Goal: Ask a question

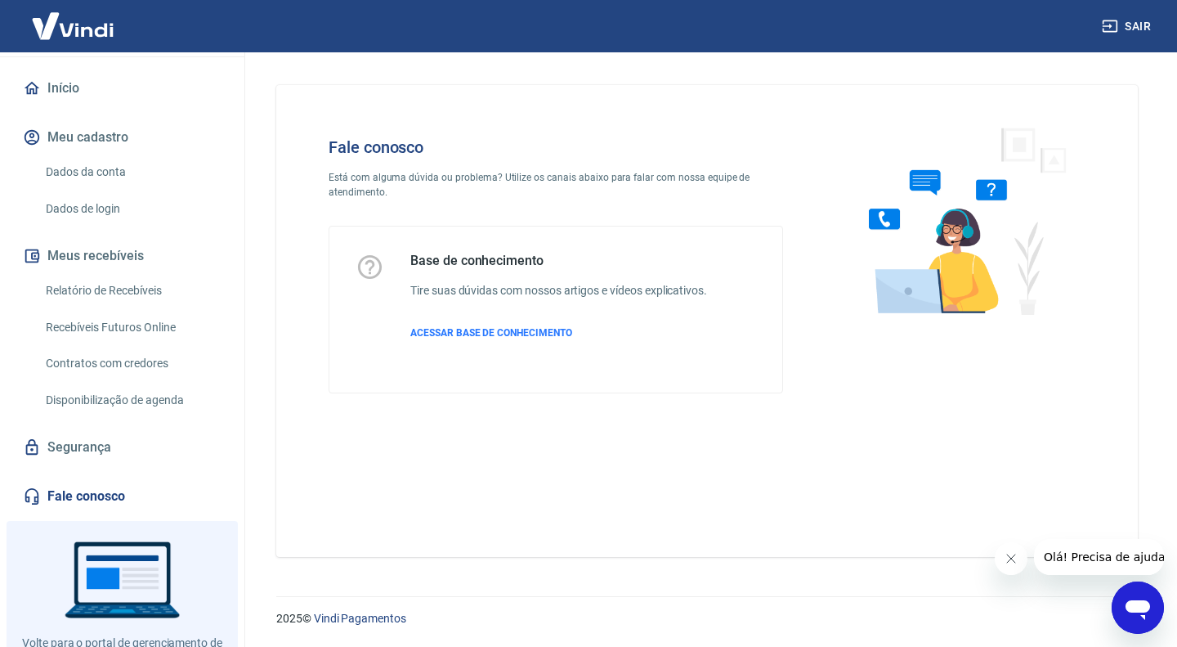
scroll to position [200, 0]
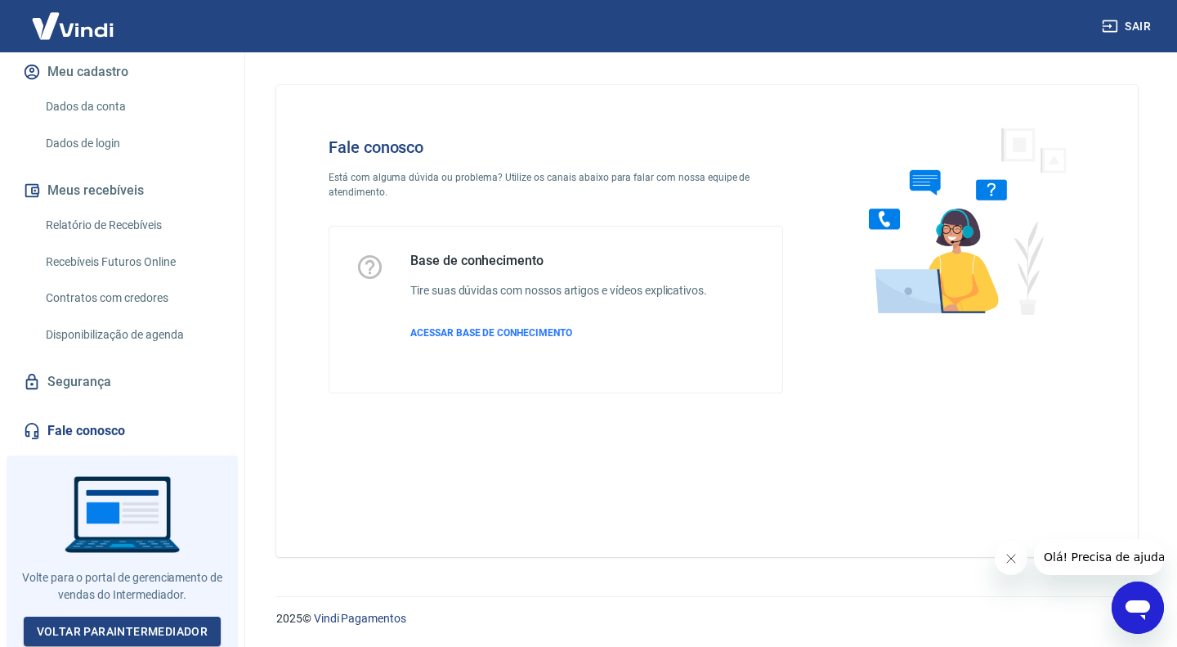
click at [1144, 603] on icon "Abrir janela de mensagens" at bounding box center [1138, 610] width 25 height 20
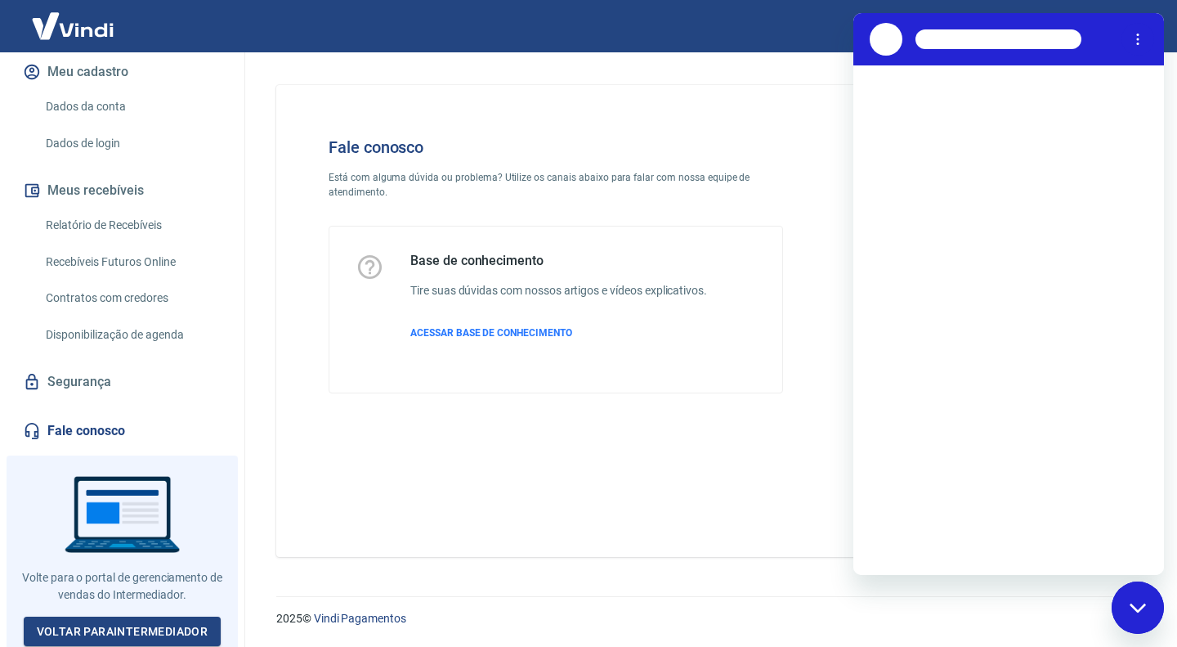
scroll to position [0, 0]
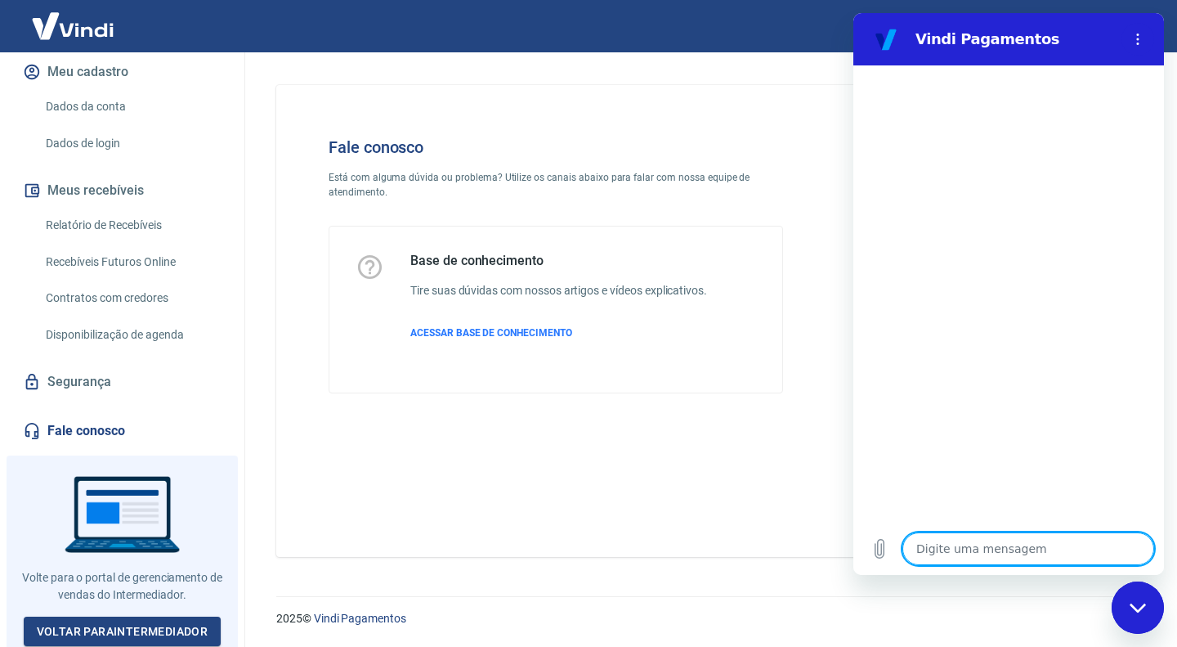
type textarea "p"
type textarea "x"
type textarea "pi"
type textarea "x"
type textarea "pix"
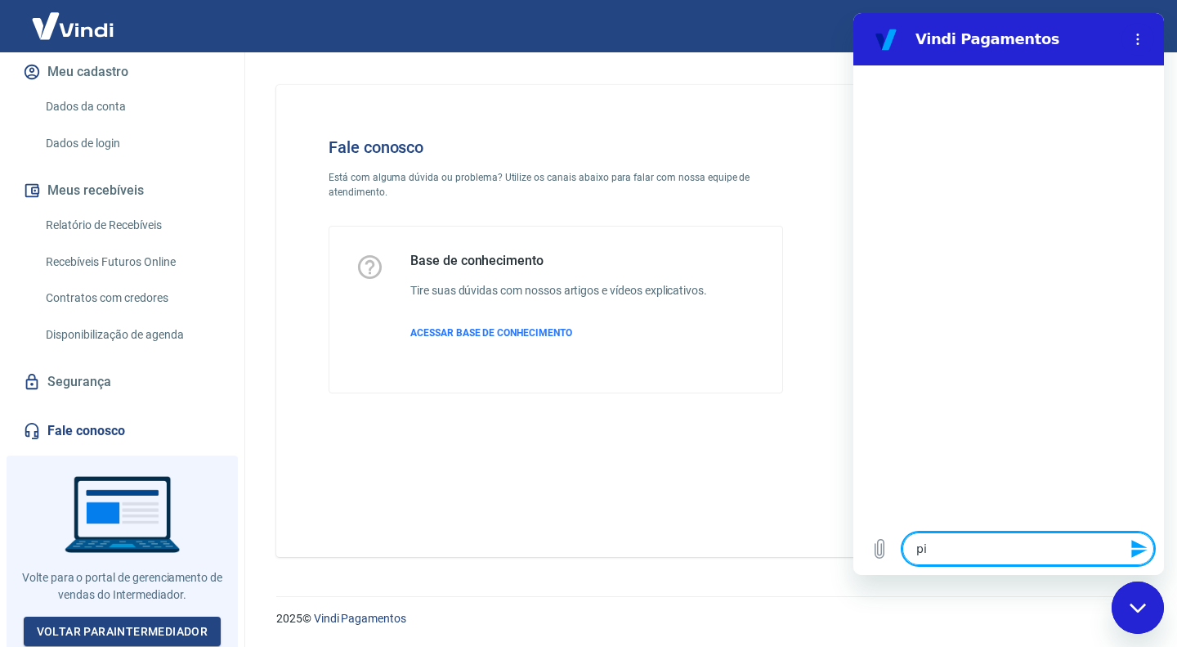
type textarea "x"
type textarea "e"
type textarea "x"
type textarea "es"
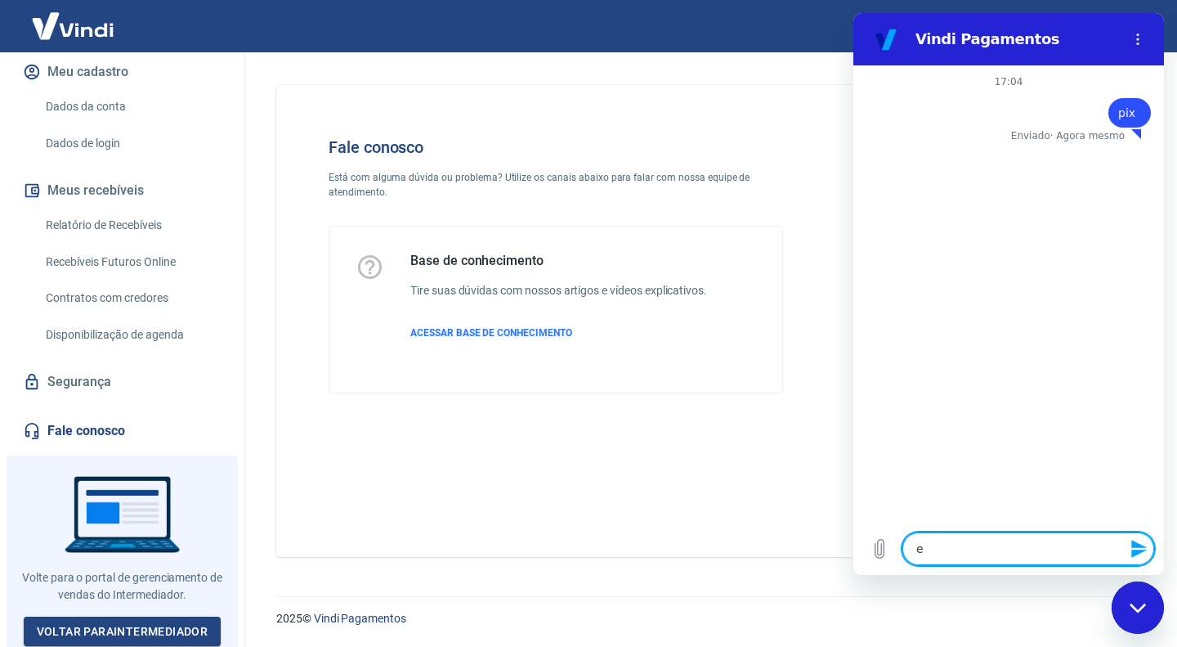
type textarea "x"
type textarea "est"
type textarea "x"
type textarea "está"
type textarea "x"
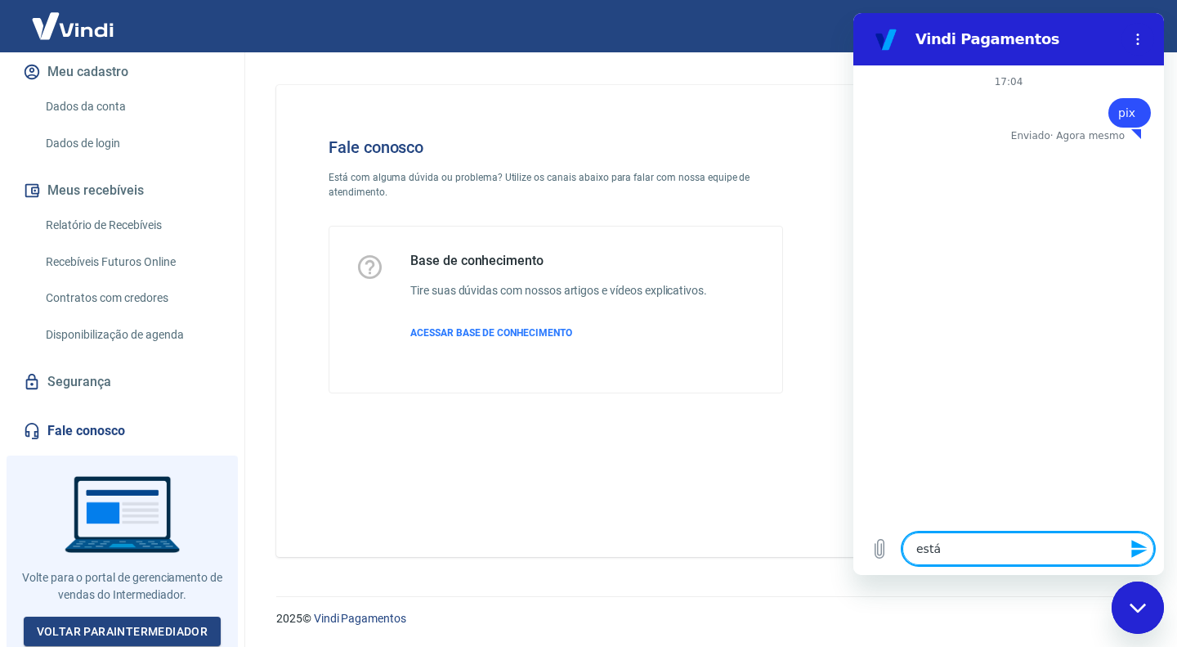
type textarea "está"
type textarea "x"
type textarea "está c"
type textarea "x"
type textarea "está co"
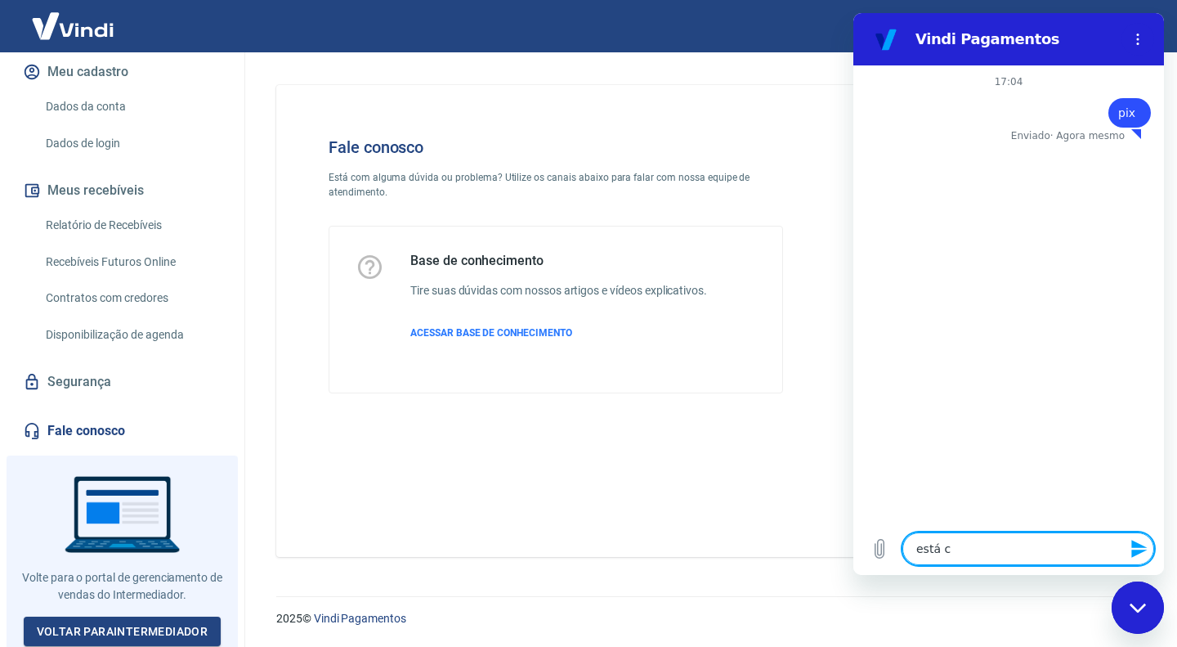
type textarea "x"
type textarea "está com"
type textarea "x"
type textarea "está com"
type textarea "x"
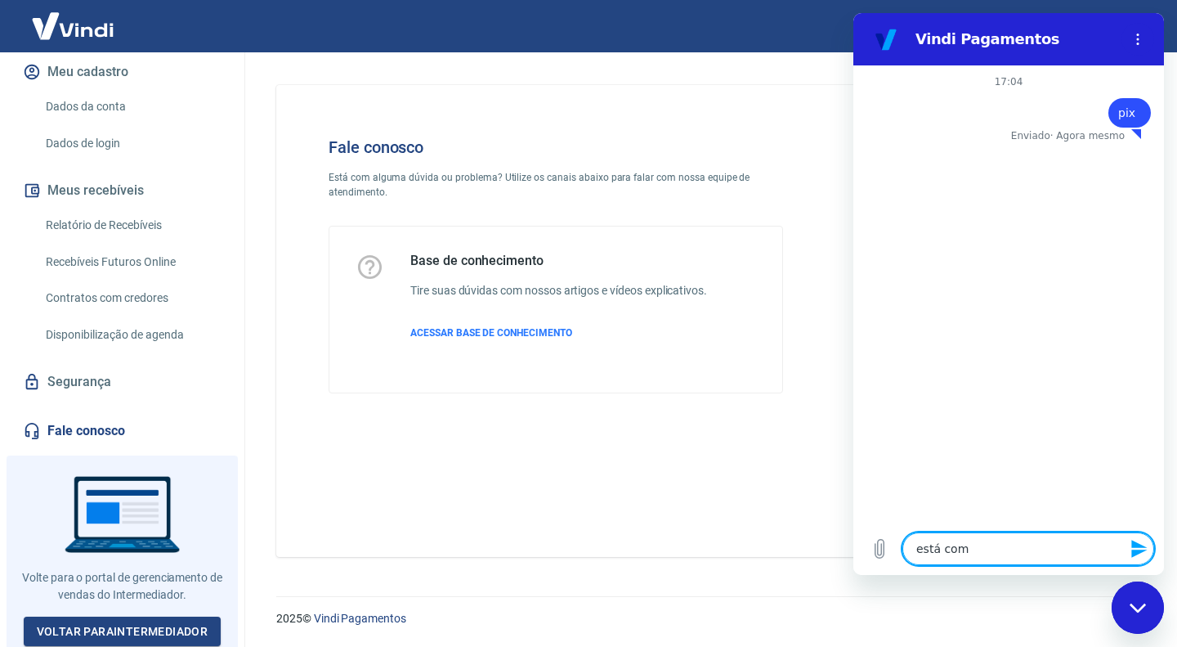
type textarea "está com a"
type textarea "x"
type textarea "está com al"
type textarea "x"
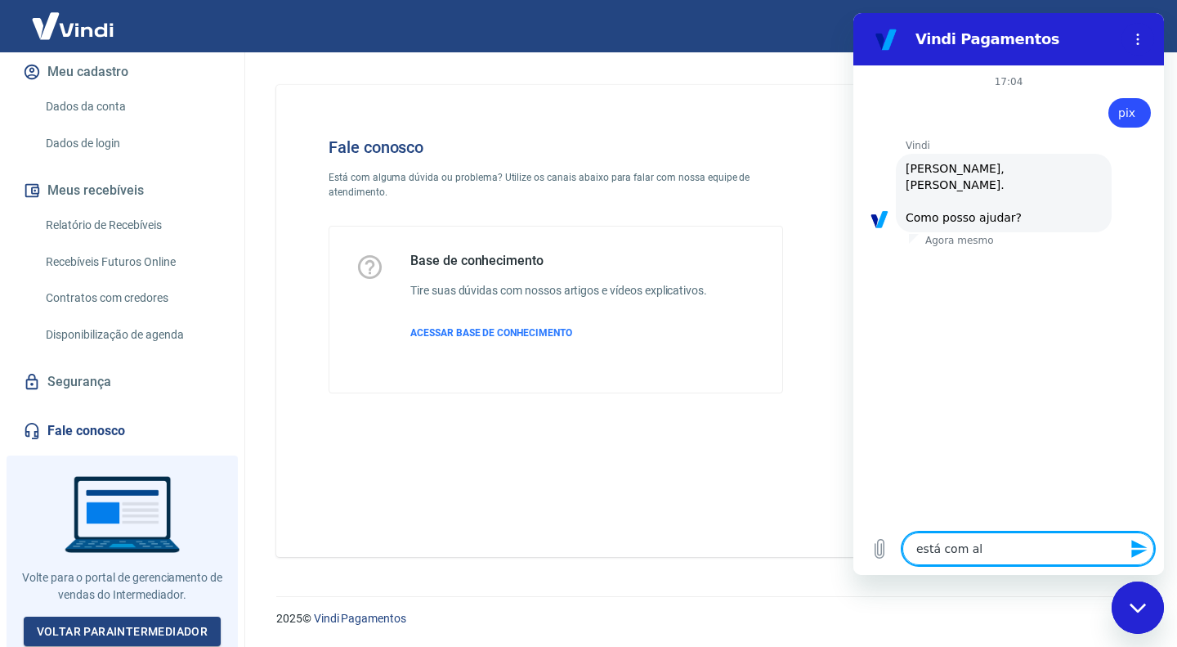
type textarea "está com alg"
type textarea "x"
type textarea "está com algu"
type textarea "x"
type textarea "está com algum"
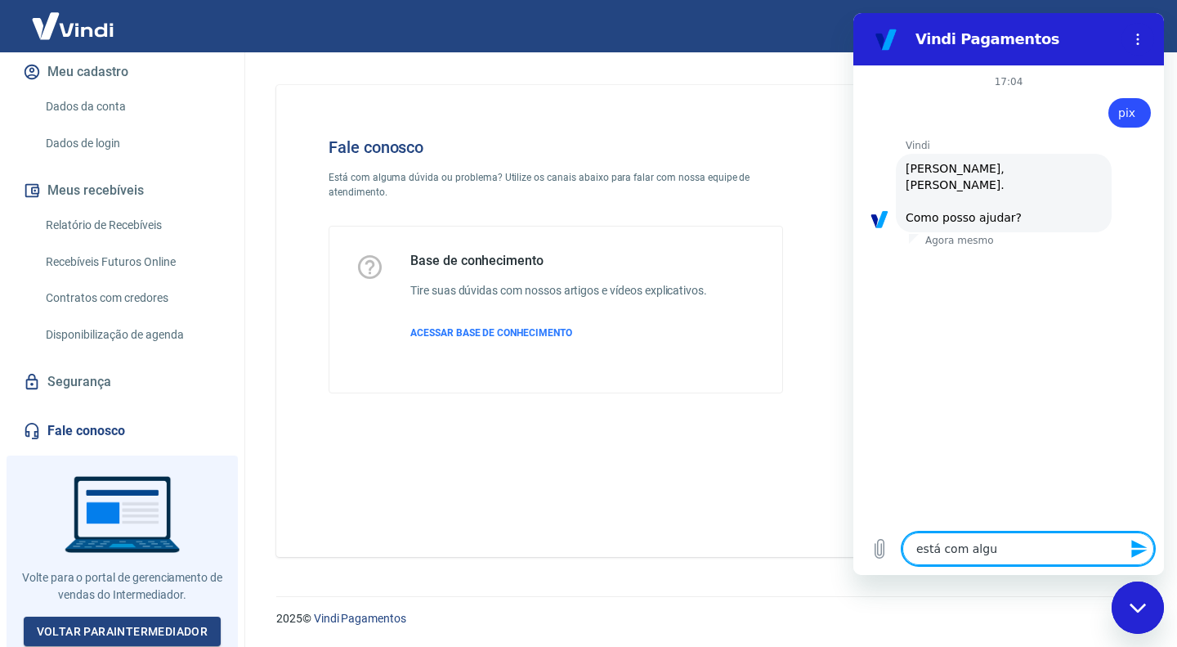
type textarea "x"
type textarea "está com alguma"
type textarea "x"
type textarea "está com alguma"
type textarea "x"
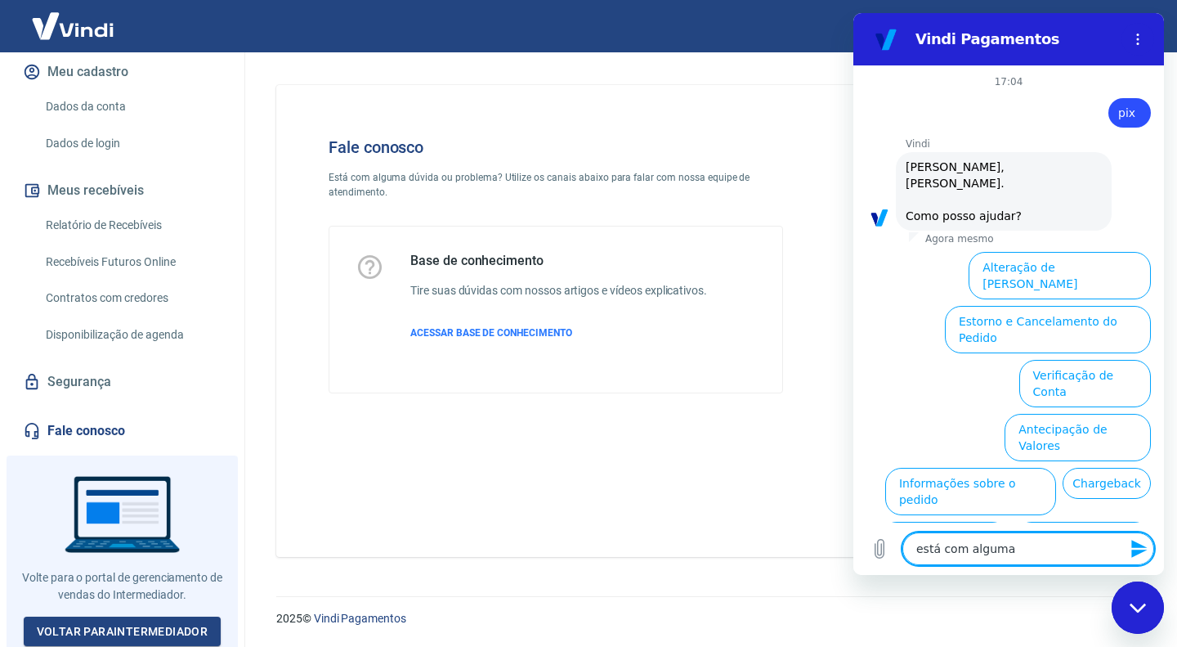
scroll to position [49, 0]
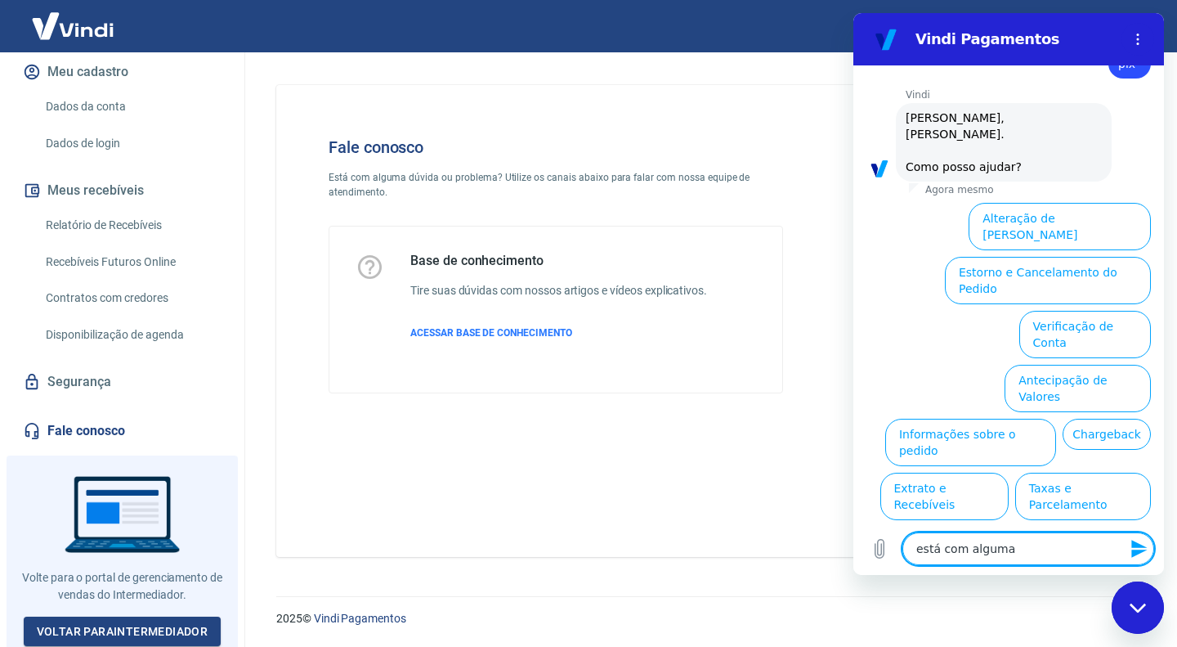
type textarea "está com alguma"
click at [1147, 547] on icon "Enviar mensagem" at bounding box center [1140, 549] width 20 height 20
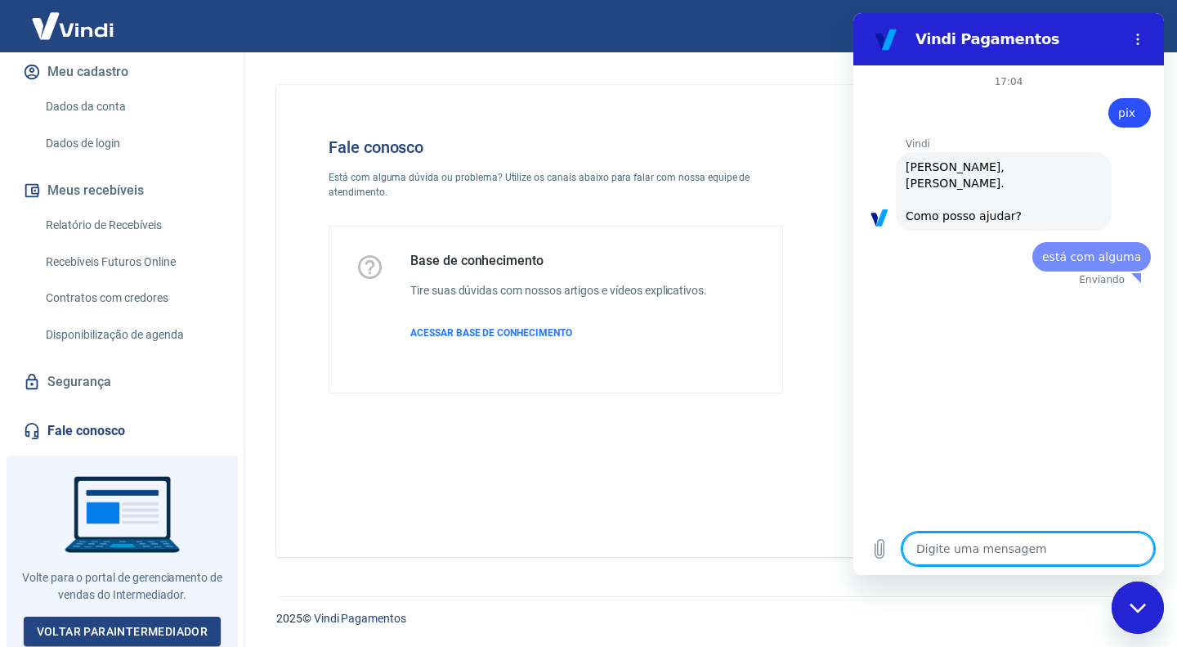
scroll to position [0, 0]
type textarea "x"
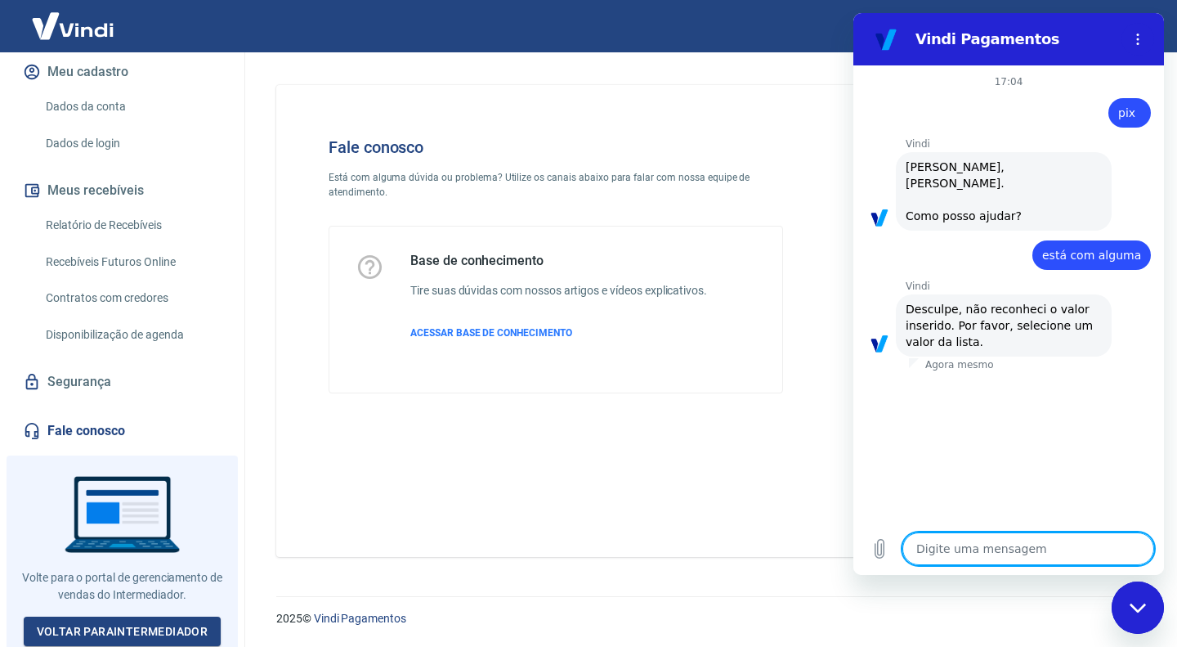
type textarea "i"
type textarea "x"
type textarea "in"
type textarea "x"
type textarea "ins"
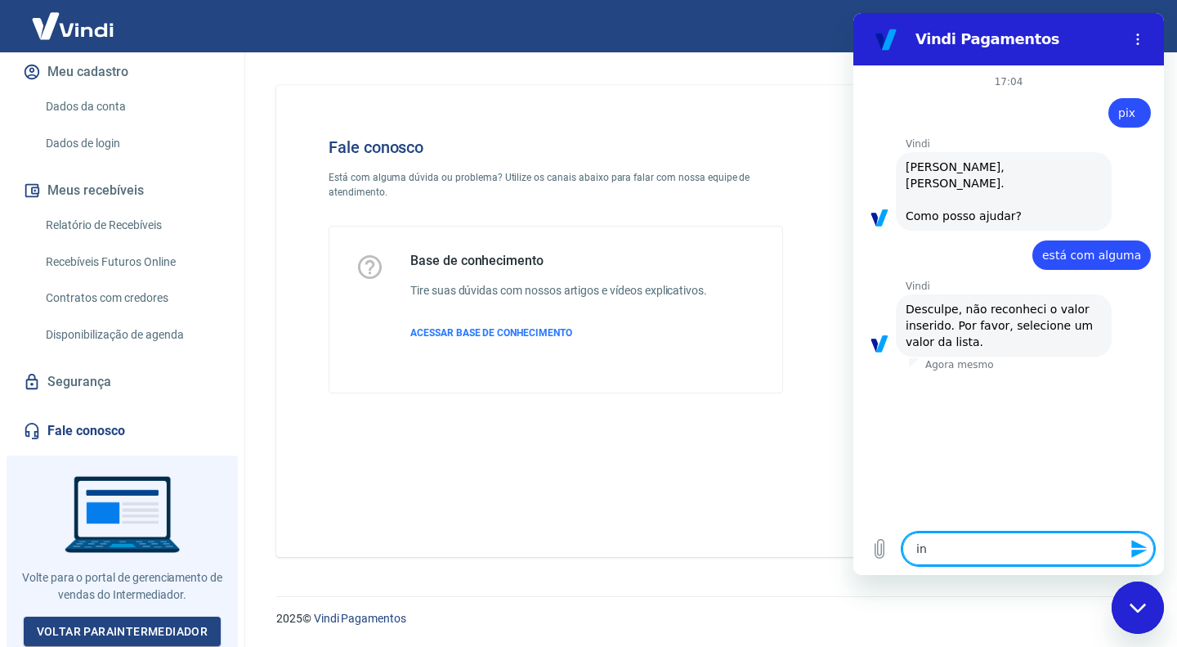
type textarea "x"
type textarea "inst"
type textarea "x"
type textarea "insta"
type textarea "x"
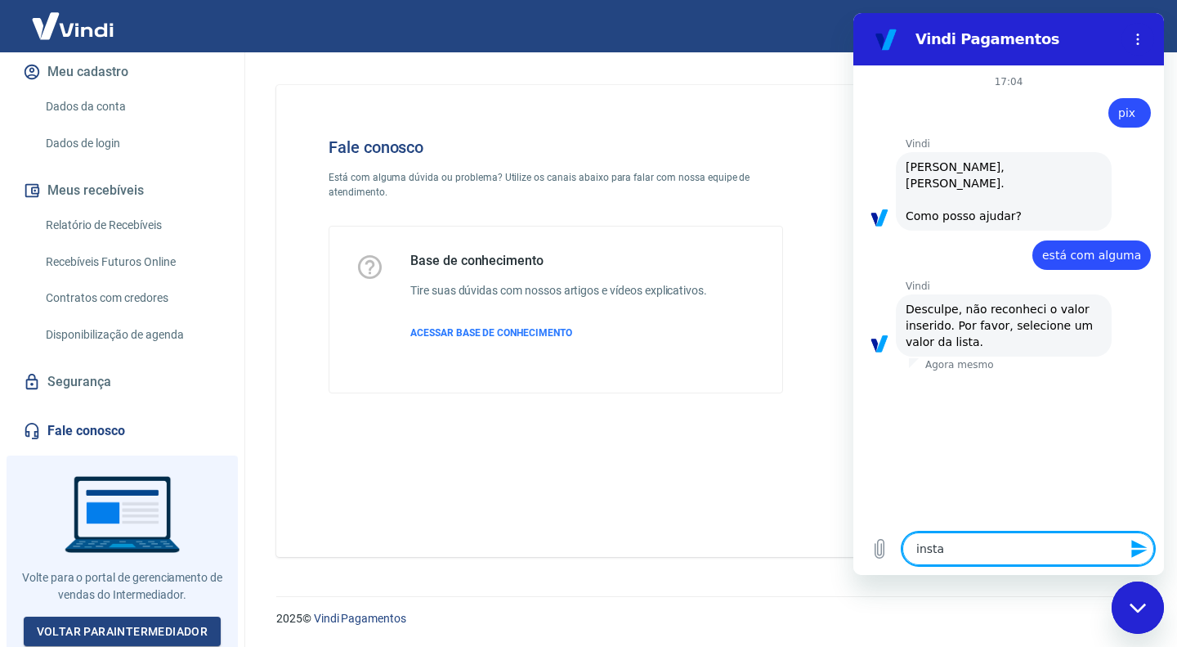
type textarea "instab"
type textarea "x"
type textarea "instabl"
type textarea "x"
type textarea "instabli"
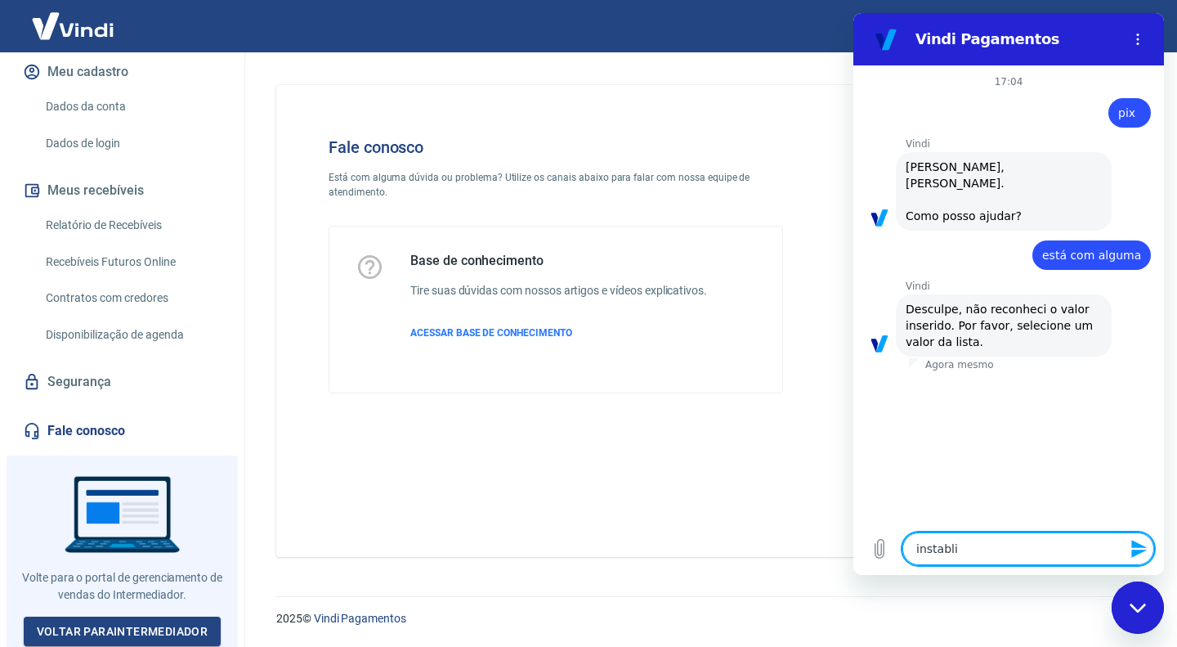
type textarea "x"
type textarea "instablid"
type textarea "x"
type textarea "instablida"
type textarea "x"
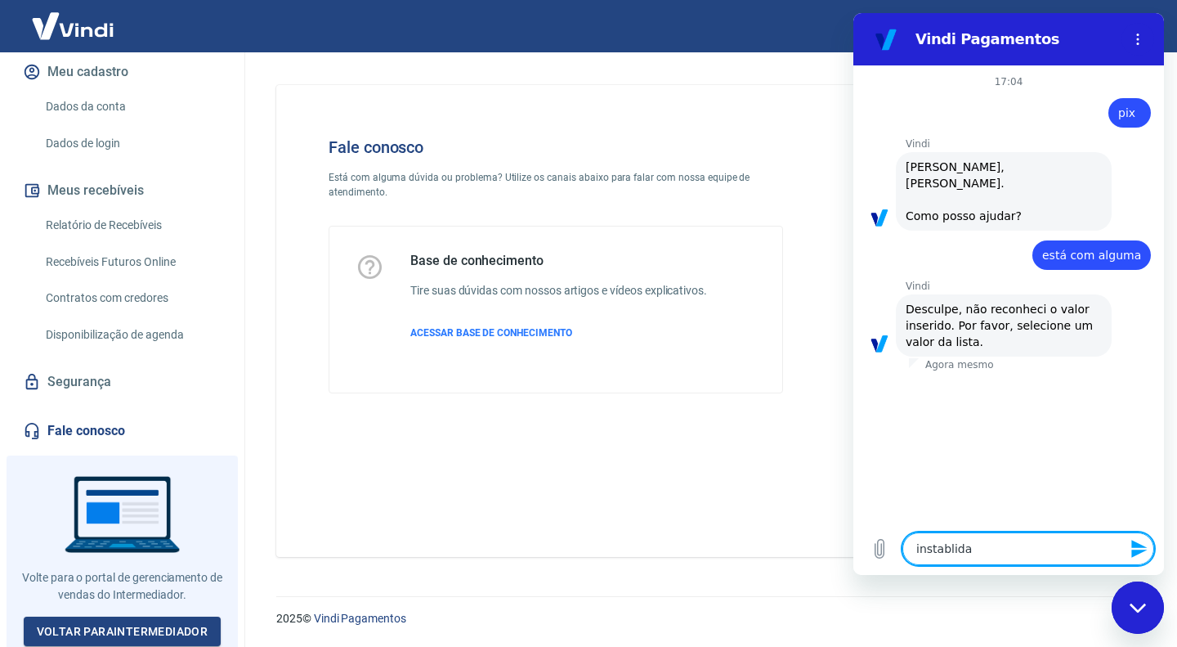
type textarea "instablidad"
type textarea "x"
type textarea "instablidade"
type textarea "x"
type textarea "instablidade"
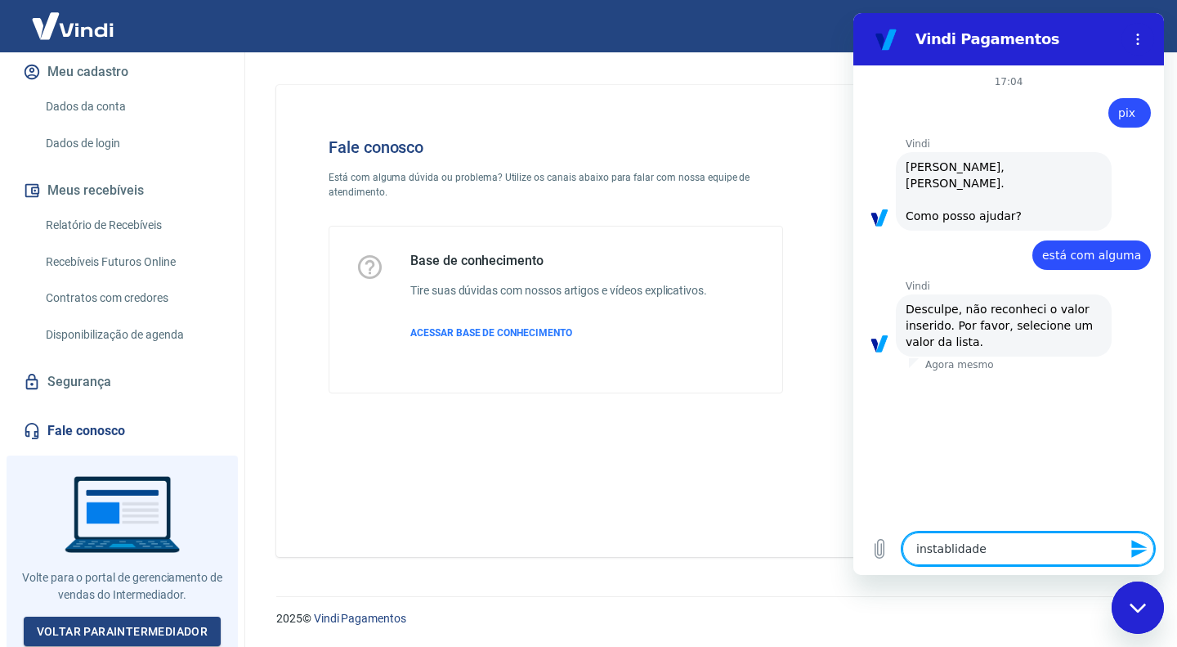
type textarea "x"
type textarea "instablidade p"
type textarea "x"
type textarea "instablidade pi"
type textarea "x"
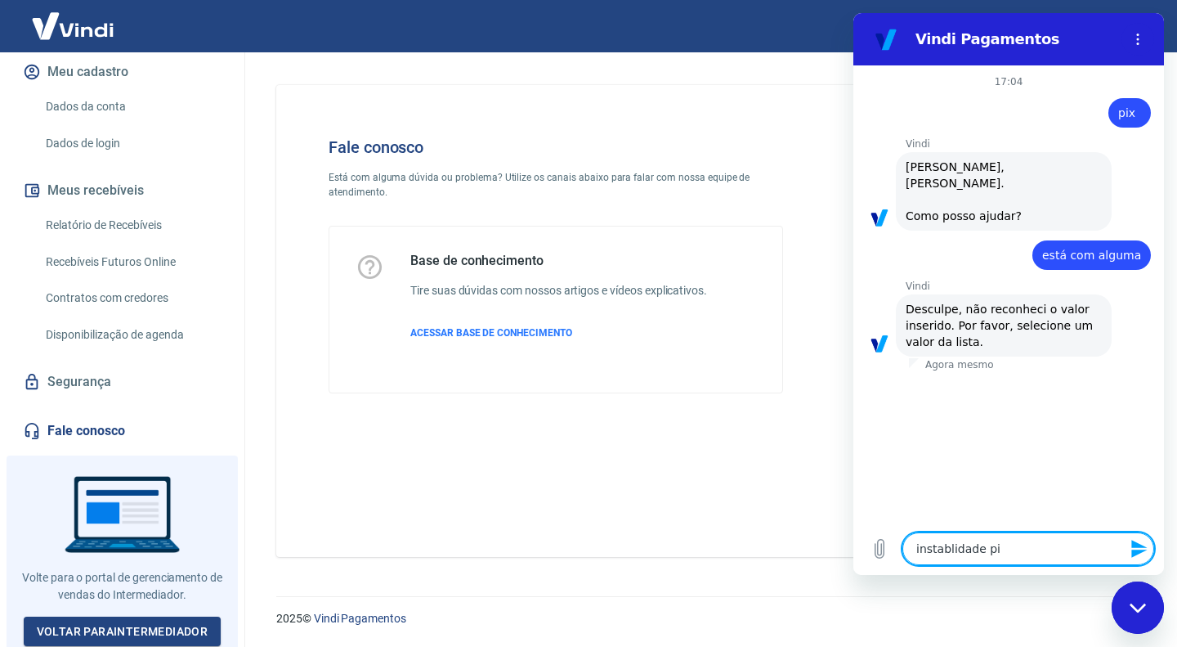
type textarea "instablidade pix"
type textarea "x"
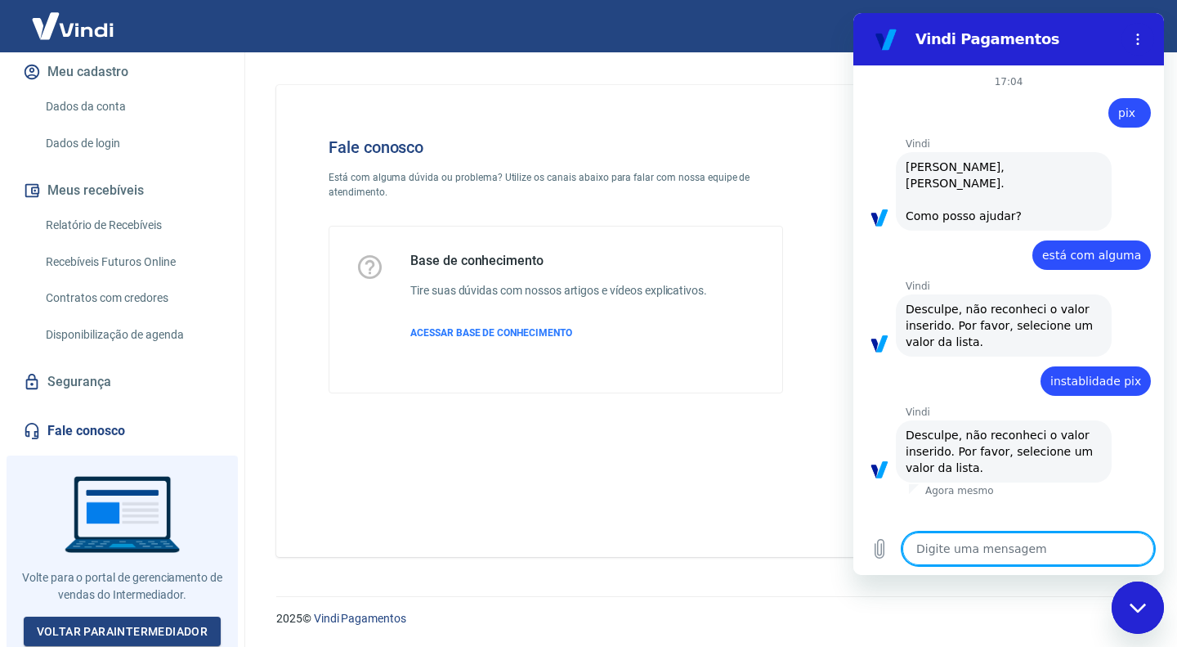
click at [1019, 311] on span "Desculpe, não reconheci o valor inserido. Por favor, selecione um valor da list…" at bounding box center [1001, 325] width 191 height 46
click at [1065, 120] on div "diz: pix" at bounding box center [1002, 107] width 298 height 39
click at [1141, 37] on icon "Menu de opções" at bounding box center [1137, 39] width 13 height 13
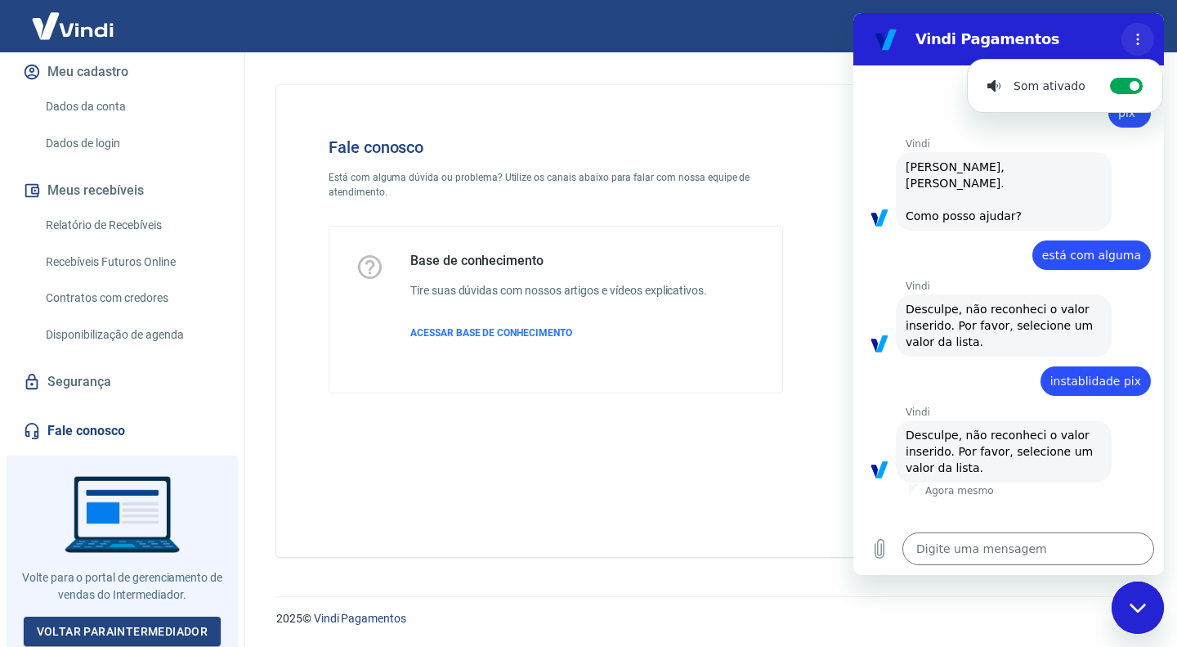
click at [1141, 37] on icon "Menu de opções" at bounding box center [1137, 39] width 13 height 13
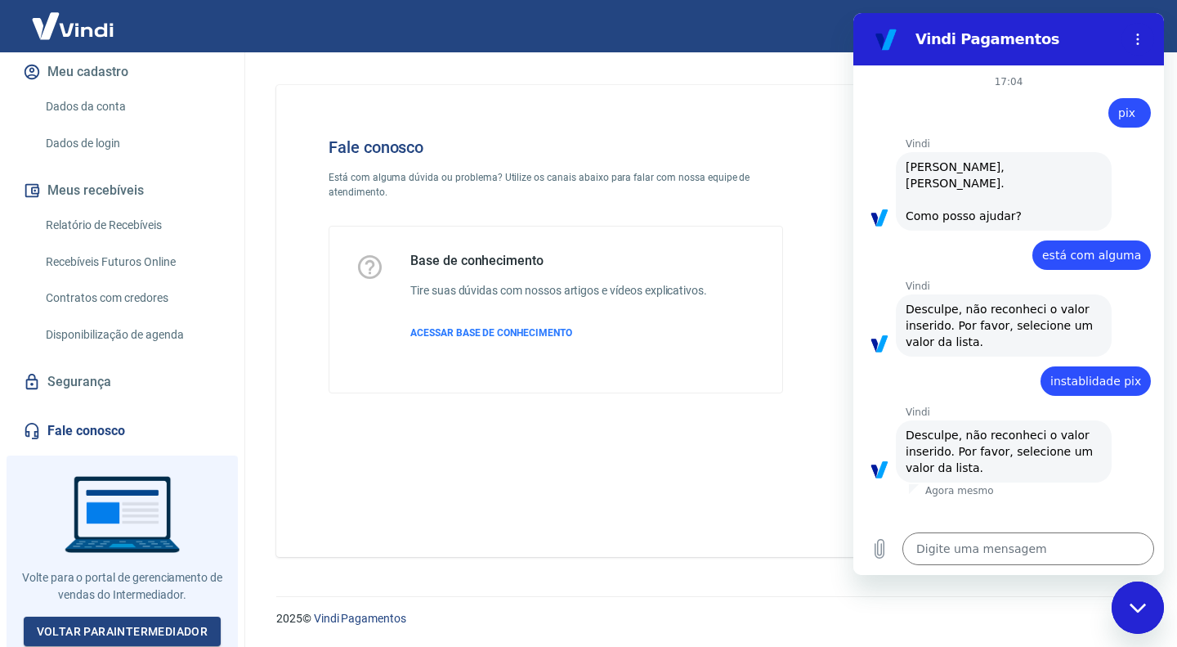
click at [1106, 122] on div "diz: pix" at bounding box center [1002, 107] width 298 height 39
click at [1142, 603] on icon "Fechar janela de mensagens" at bounding box center [1138, 607] width 17 height 11
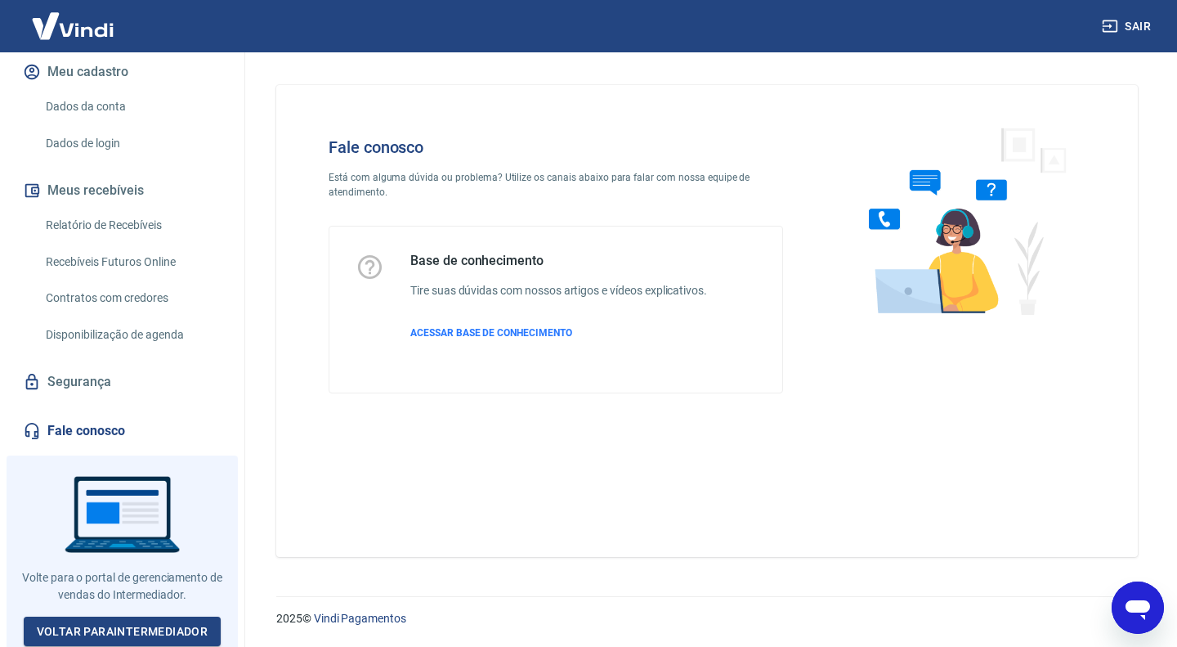
click at [1131, 608] on icon "Abrir janela de mensagens" at bounding box center [1138, 610] width 25 height 20
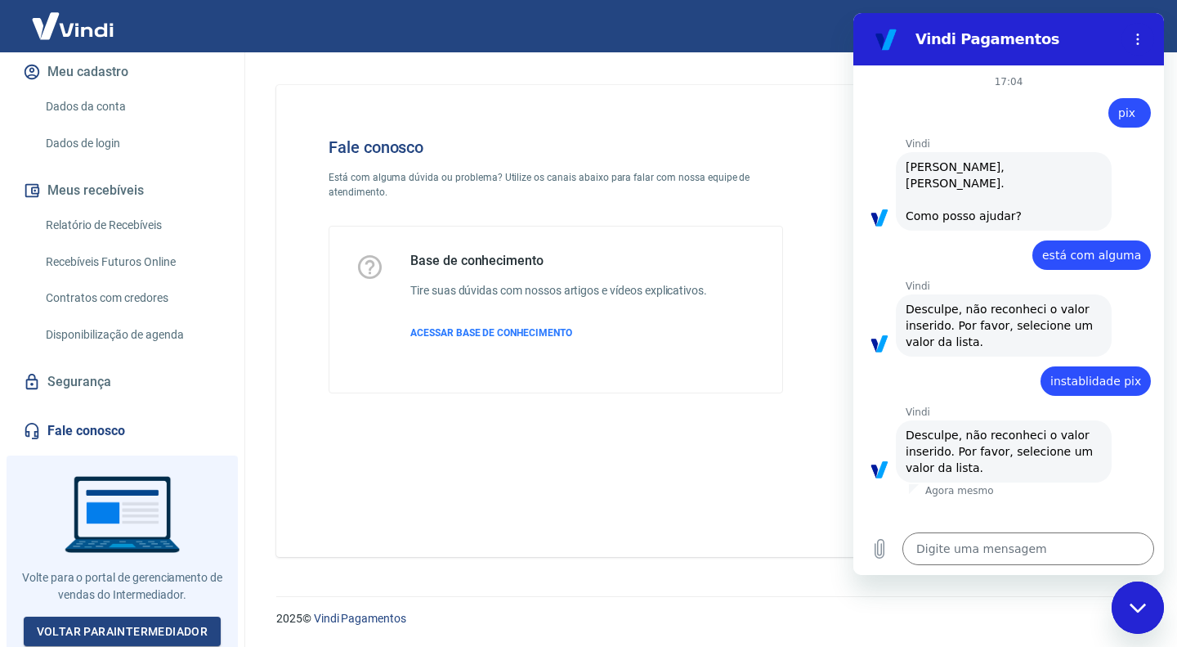
click at [958, 453] on div "Vindi diz: Desculpe, não reconheci o valor inserido. Por favor, selecione um va…" at bounding box center [1004, 451] width 216 height 62
click at [943, 356] on div "diz: instablidade pix" at bounding box center [1002, 375] width 298 height 39
click at [947, 181] on div "Vindi diz: [PERSON_NAME], [PERSON_NAME]. Como posso ajudar?" at bounding box center [1004, 191] width 216 height 78
click at [1144, 122] on div "diz: pix" at bounding box center [1130, 112] width 43 height 29
click at [1144, 105] on div "diz: pix" at bounding box center [1130, 112] width 43 height 29
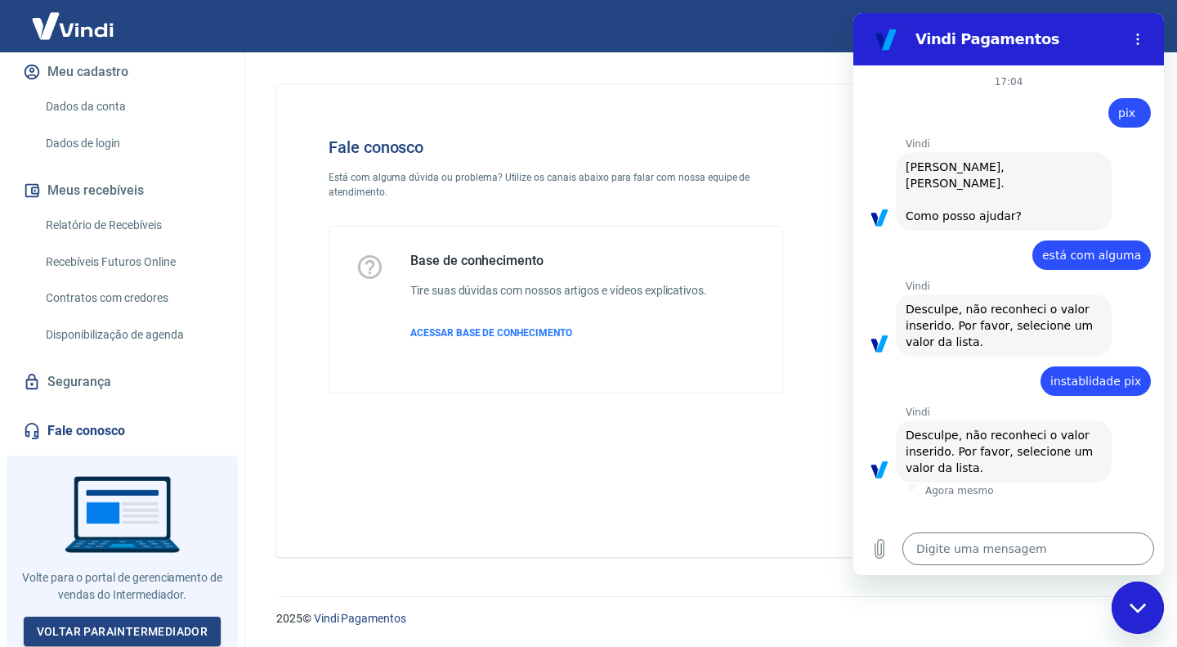
drag, startPoint x: 1015, startPoint y: 323, endPoint x: 1006, endPoint y: 328, distance: 9.5
click at [350, 418] on div "Fale conosco Está com alguma dúvida ou problema? Utilize os canais abaixo para …" at bounding box center [555, 265] width 507 height 308
click at [1144, 26] on button "Menu de opções" at bounding box center [1138, 39] width 33 height 33
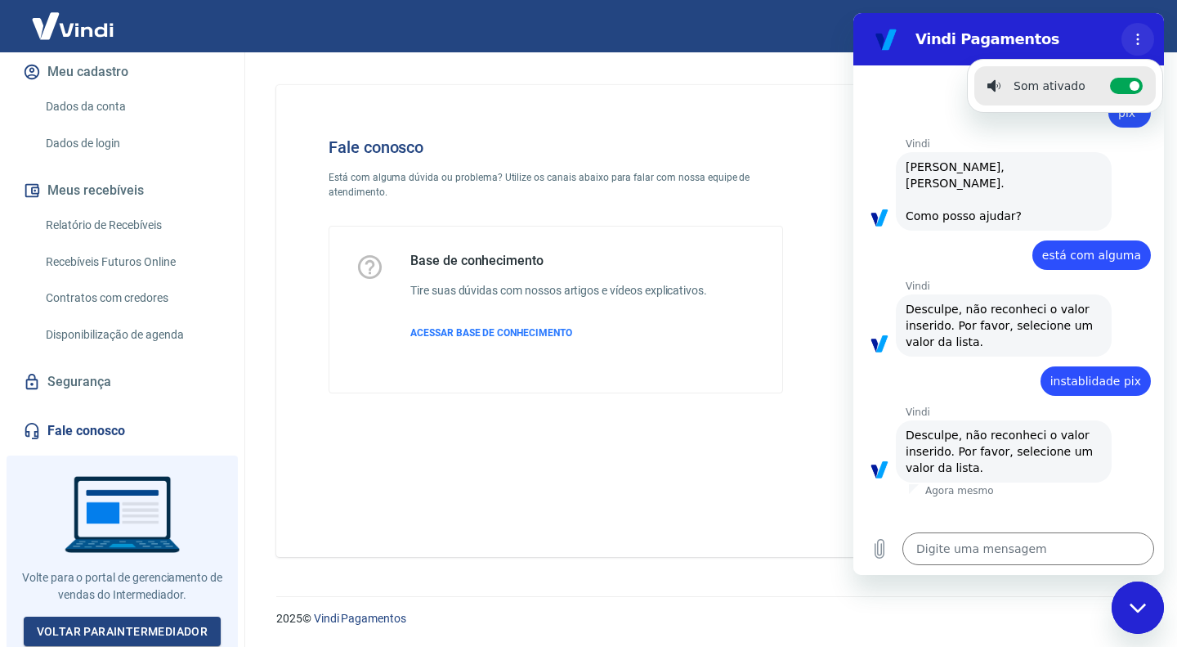
click at [1142, 49] on button "Menu de opções" at bounding box center [1138, 39] width 33 height 33
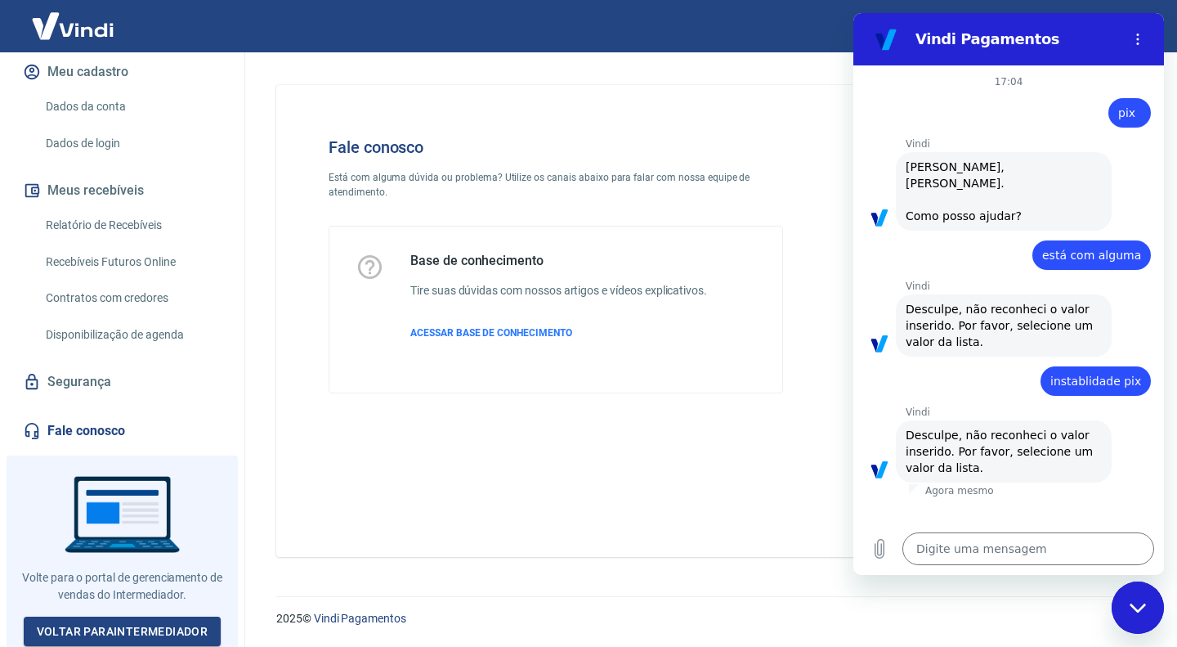
click at [1131, 610] on icon "Fechar janela de mensagens" at bounding box center [1138, 607] width 17 height 11
type textarea "x"
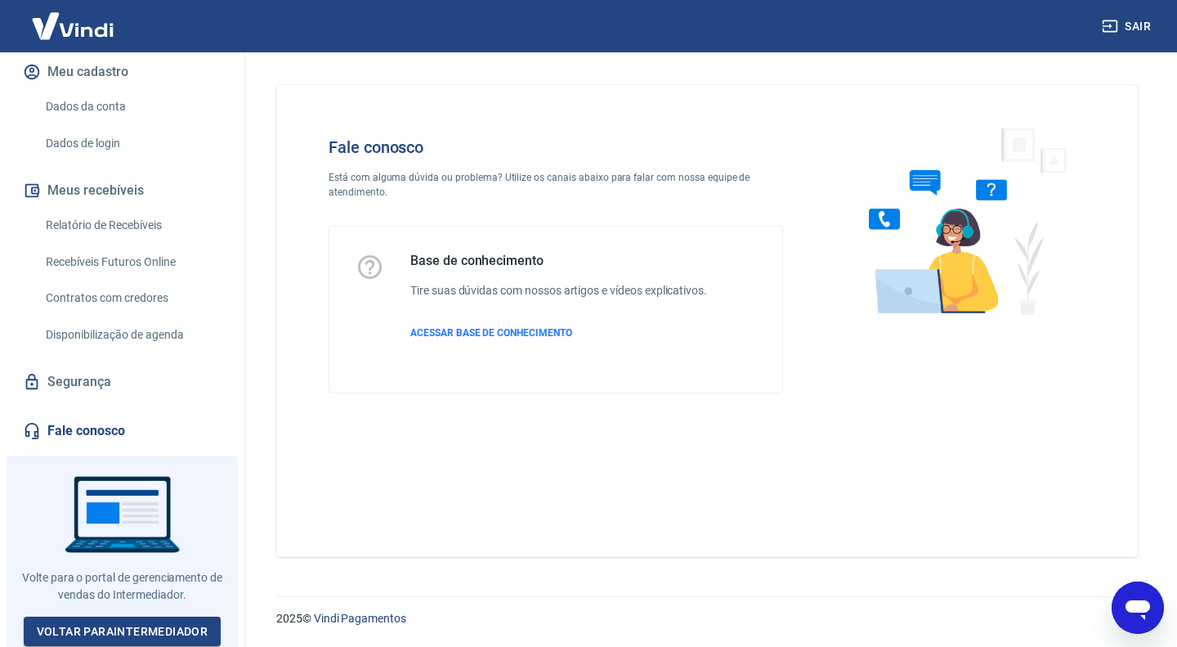
click at [78, 439] on link "Fale conosco" at bounding box center [122, 431] width 205 height 36
click at [460, 334] on span "ACESSAR BASE DE CONHECIMENTO" at bounding box center [491, 332] width 162 height 11
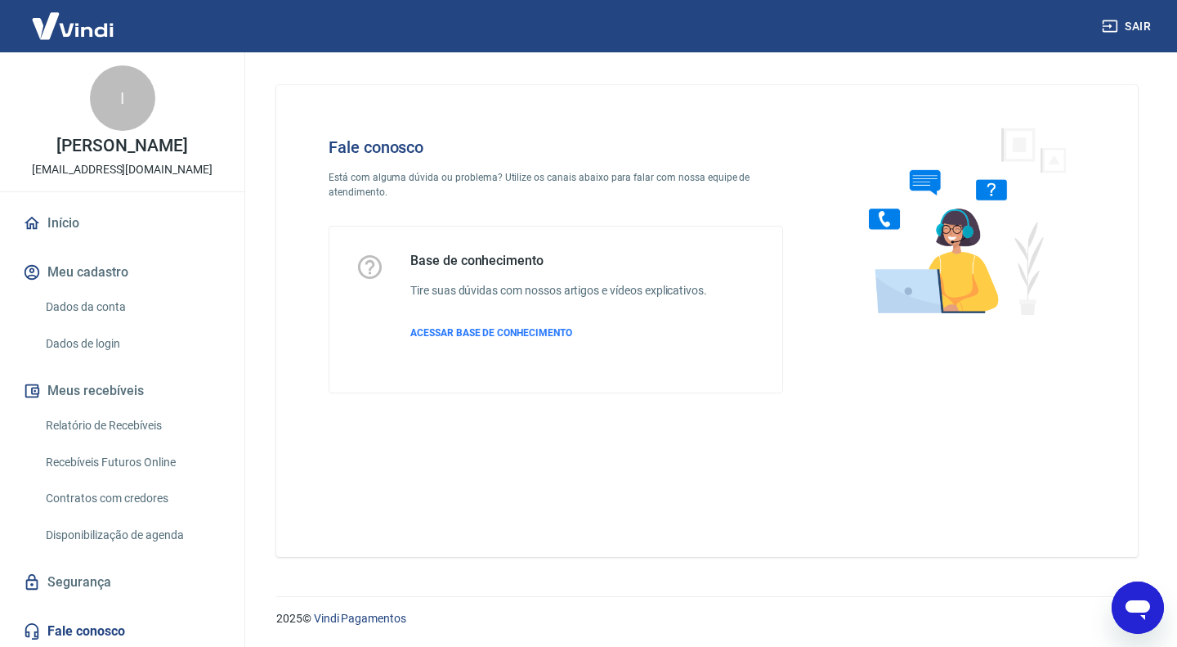
click at [62, 222] on link "Início" at bounding box center [122, 223] width 205 height 36
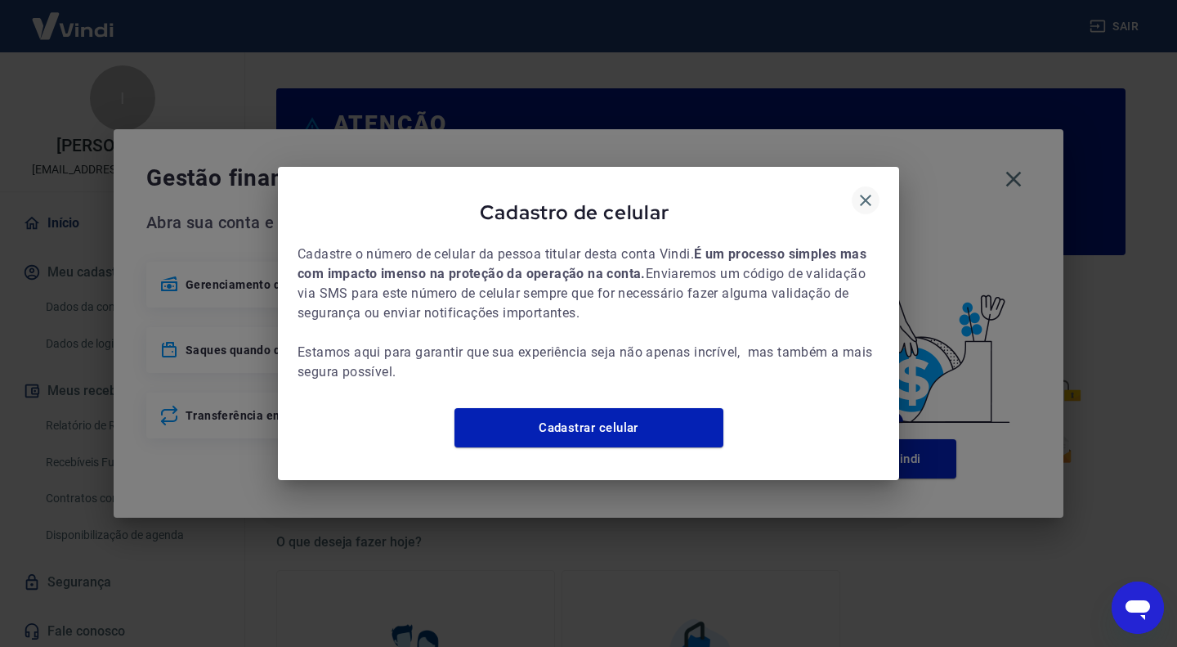
click at [869, 195] on icon "button" at bounding box center [865, 200] width 11 height 11
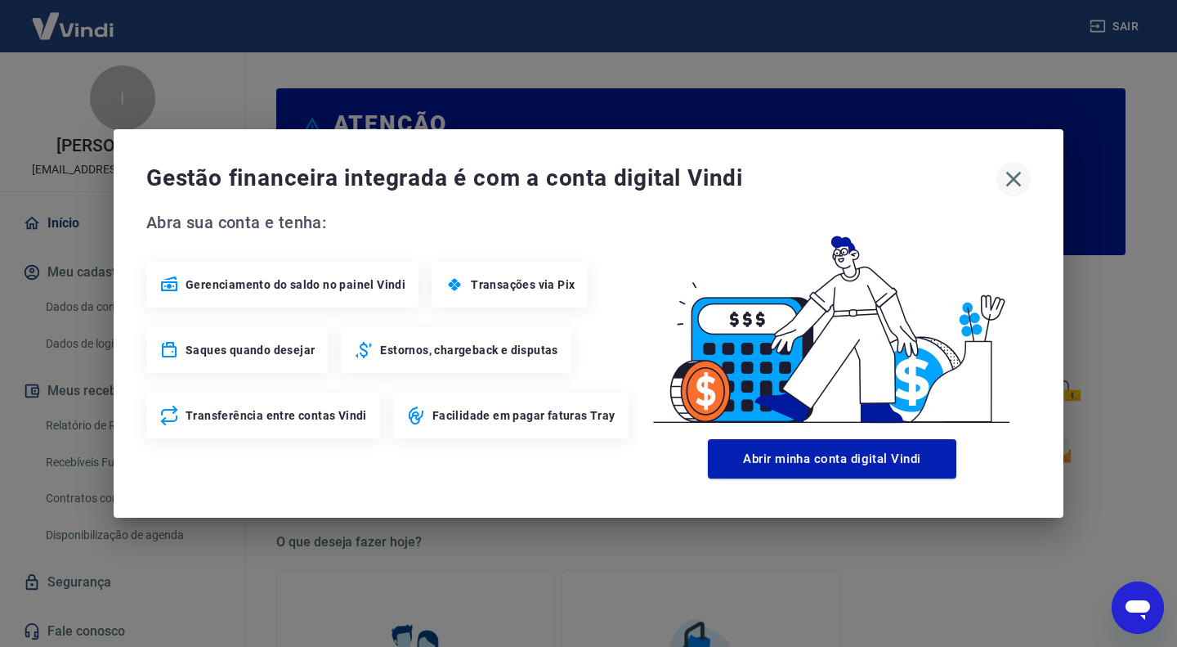
click at [1013, 177] on icon "button" at bounding box center [1014, 180] width 16 height 16
